Goal: Browse casually

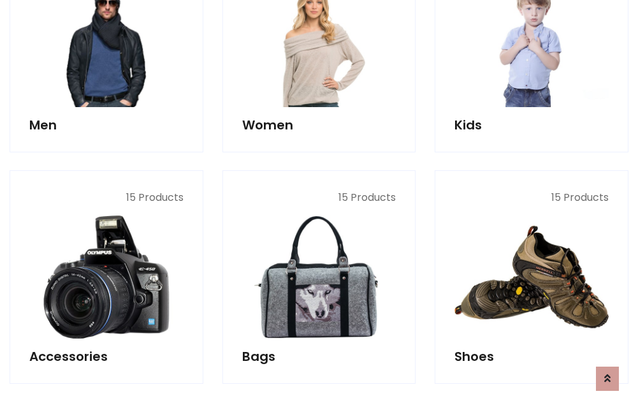
scroll to position [427, 0]
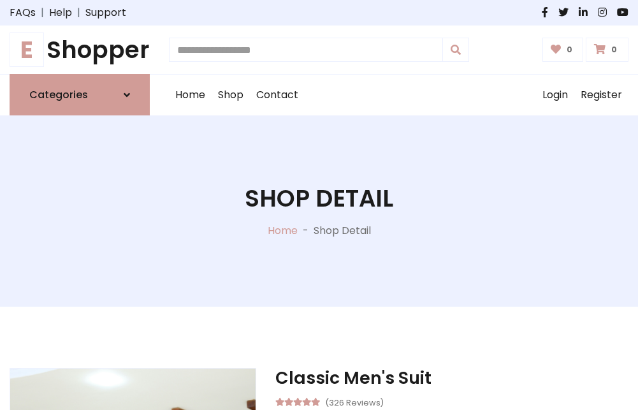
click at [80, 50] on h1 "E Shopper" at bounding box center [80, 50] width 140 height 28
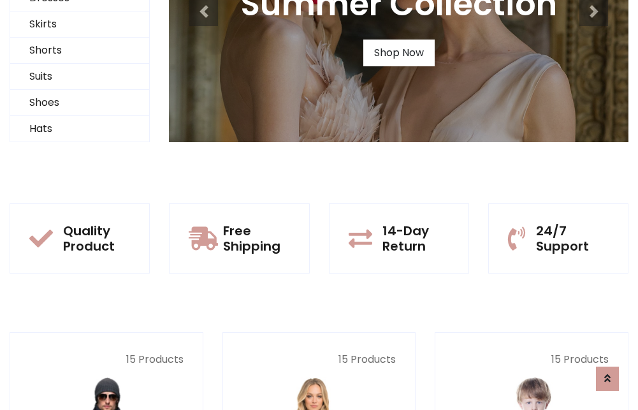
scroll to position [123, 0]
